Goal: Check status: Check status

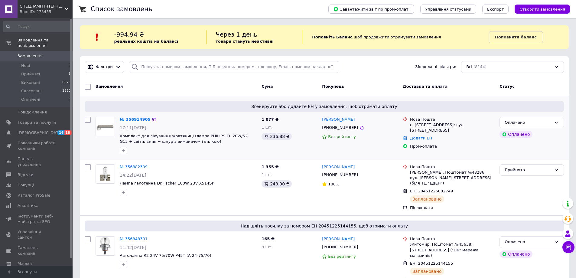
click at [135, 119] on link "№ 356914905" at bounding box center [135, 119] width 31 height 5
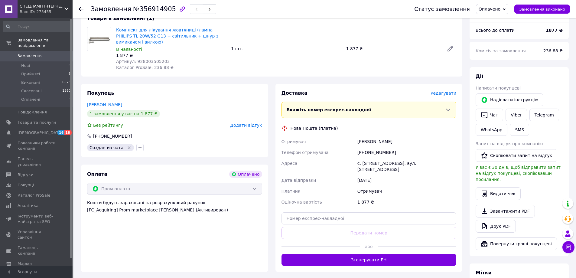
scroll to position [212, 0]
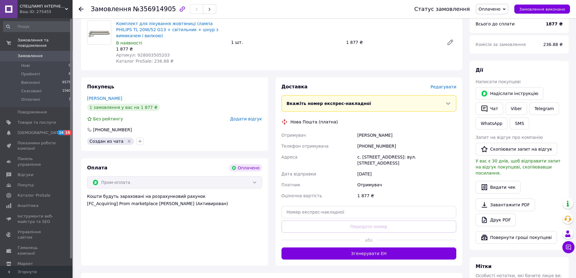
drag, startPoint x: 446, startPoint y: 150, endPoint x: 355, endPoint y: 129, distance: 92.7
click at [355, 130] on div "Отримувач [PERSON_NAME] Телефон отримувача [PHONE_NUMBER] Адреса [PERSON_NAME].…" at bounding box center [369, 165] width 178 height 71
copy div "Отримувач [PERSON_NAME] Телефон отримувача [PHONE_NUMBER] Адреса [PERSON_NAME].…"
drag, startPoint x: 166, startPoint y: 11, endPoint x: 146, endPoint y: 10, distance: 20.3
click at [146, 10] on div "Замовлення №356914905" at bounding box center [154, 9] width 126 height 10
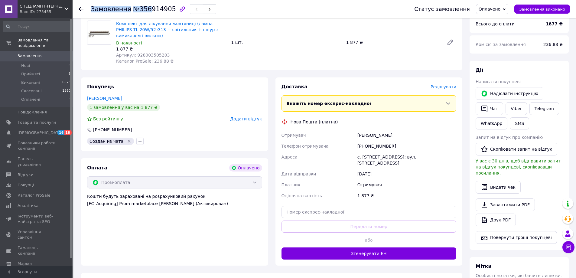
click at [140, 11] on span "№356914905" at bounding box center [154, 8] width 43 height 7
drag, startPoint x: 136, startPoint y: 11, endPoint x: 165, endPoint y: 10, distance: 29.1
click at [165, 10] on span "№356914905" at bounding box center [154, 8] width 43 height 7
copy span "356914905"
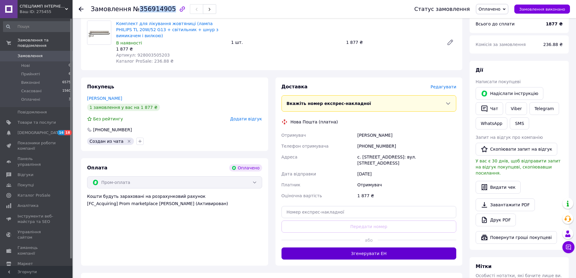
click at [366, 249] on button "Згенерувати ЕН" at bounding box center [369, 253] width 175 height 12
